Goal: Find specific page/section: Find specific page/section

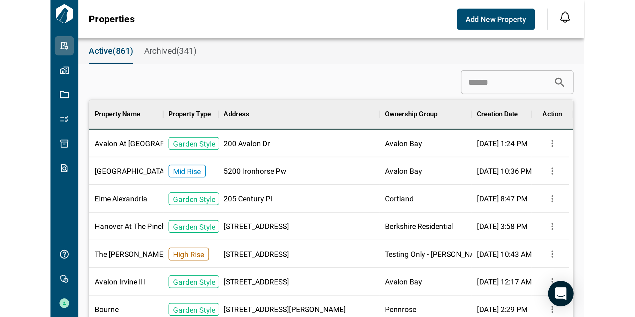
scroll to position [5, 3]
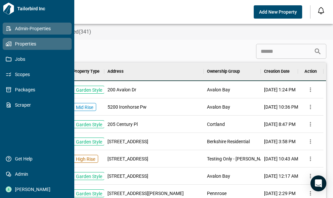
click at [11, 43] on icon at bounding box center [9, 44] width 3 height 5
